Goal: Information Seeking & Learning: Learn about a topic

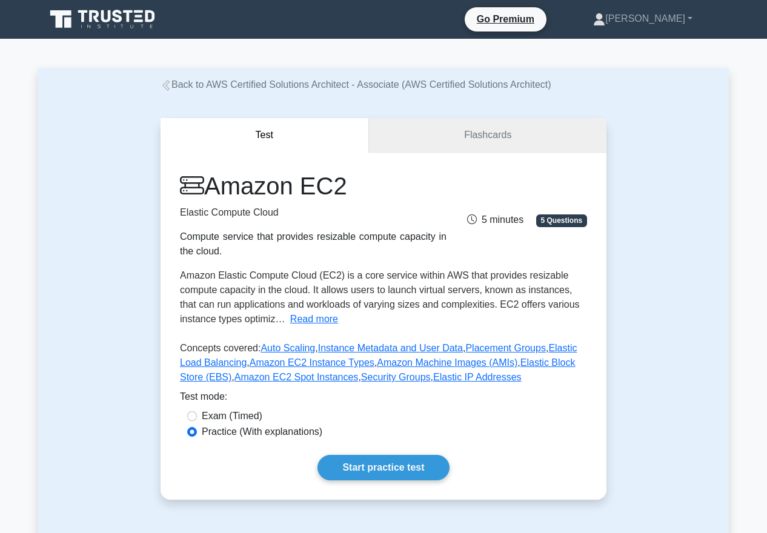
click at [454, 131] on link "Flashcards" at bounding box center [488, 135] width 238 height 35
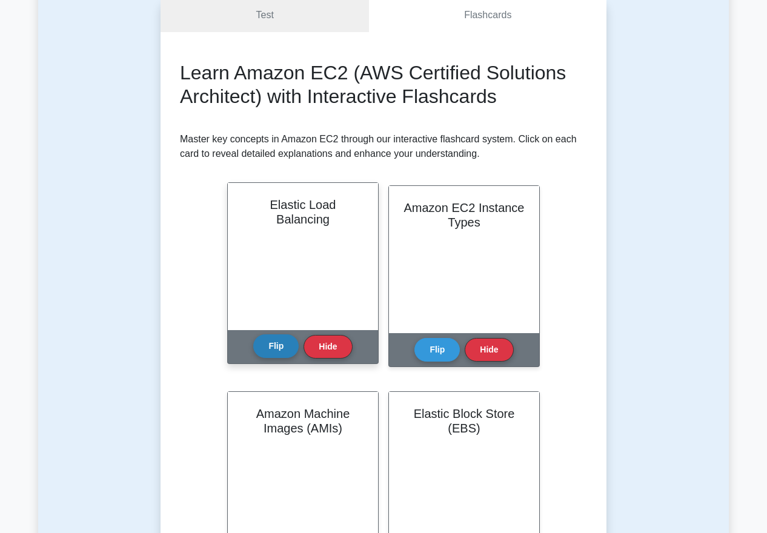
scroll to position [161, 0]
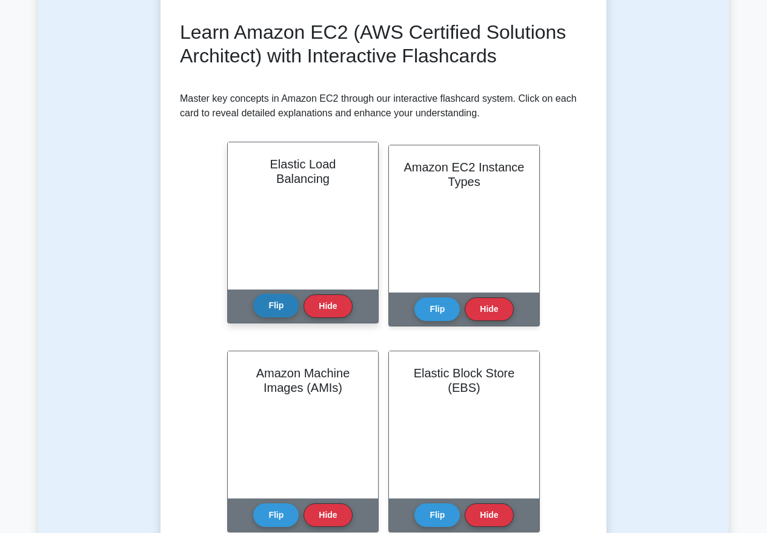
click at [278, 303] on button "Flip" at bounding box center [275, 306] width 45 height 24
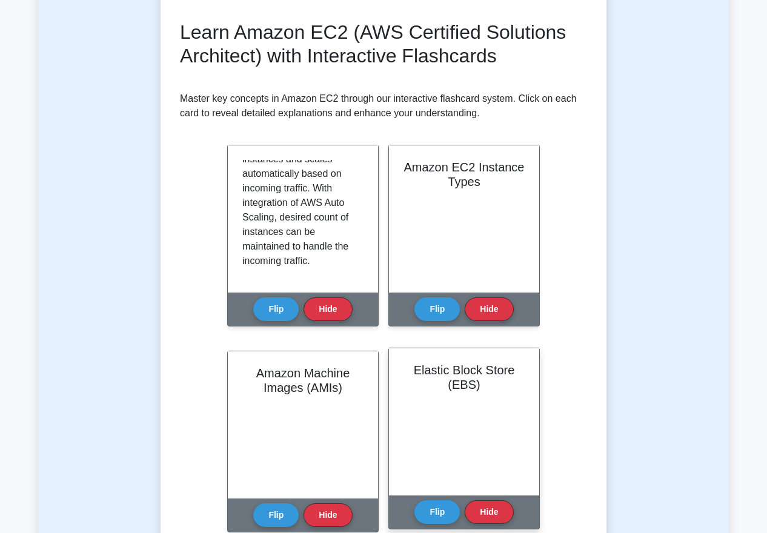
scroll to position [193, 0]
click at [438, 504] on button "Flip" at bounding box center [436, 512] width 45 height 24
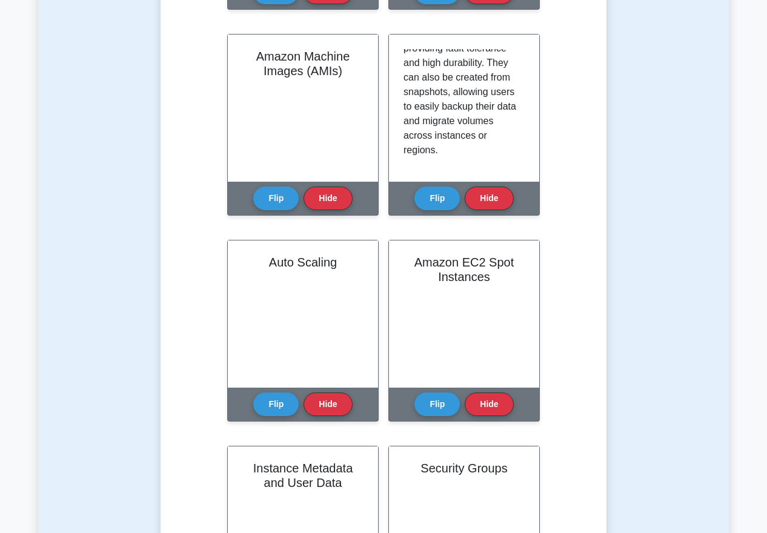
scroll to position [491, 0]
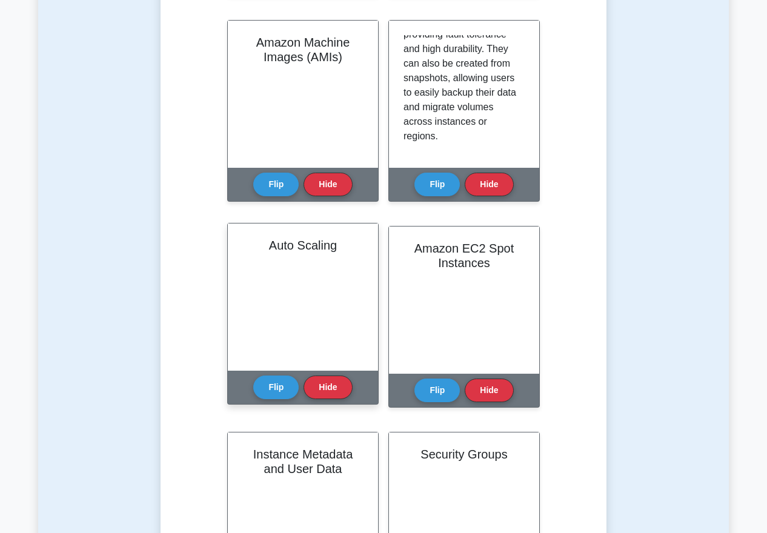
click at [282, 400] on div "Flip Hide" at bounding box center [302, 387] width 99 height 33
click at [282, 384] on button "Flip" at bounding box center [275, 387] width 45 height 24
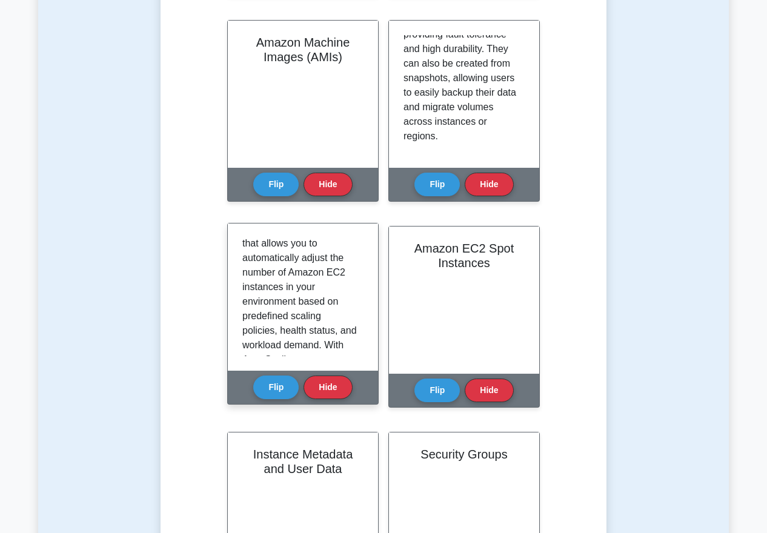
scroll to position [25, 0]
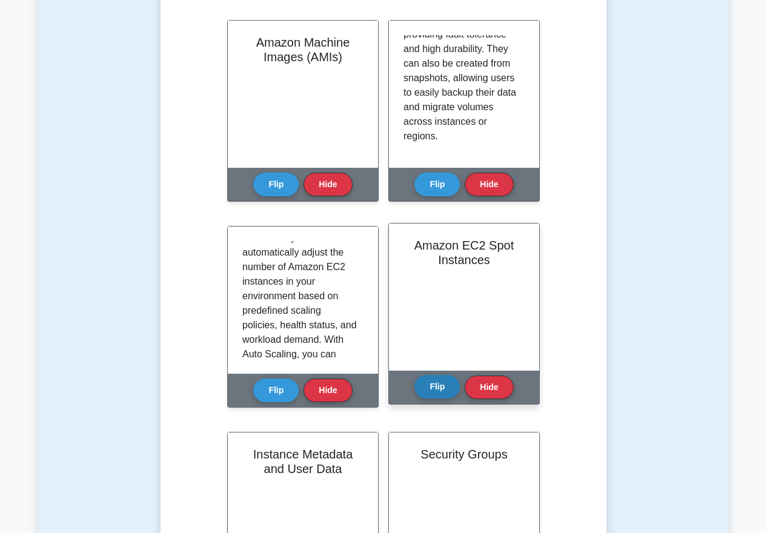
click at [438, 381] on button "Flip" at bounding box center [436, 387] width 45 height 24
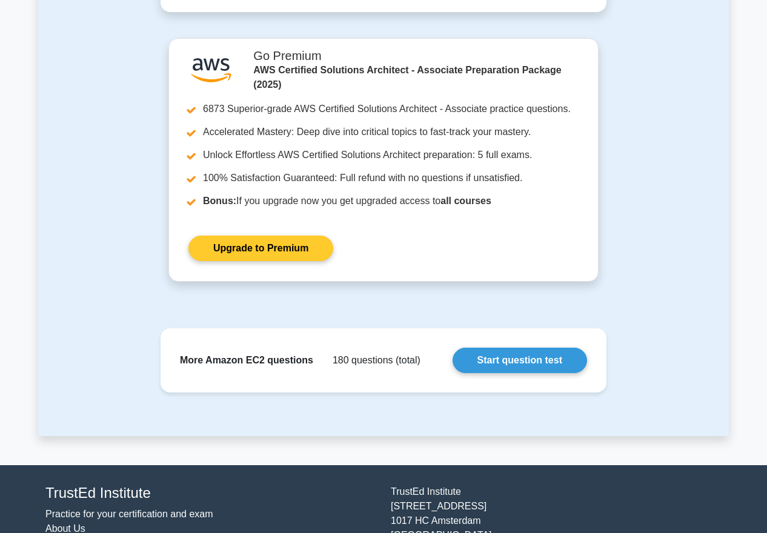
scroll to position [0, 0]
